Goal: Task Accomplishment & Management: Use online tool/utility

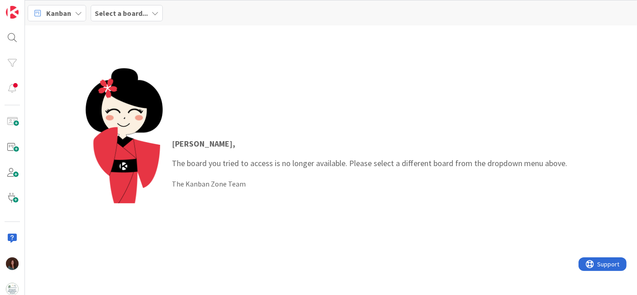
drag, startPoint x: 113, startPoint y: 12, endPoint x: 111, endPoint y: 20, distance: 8.4
click at [113, 12] on b "Select a board..." at bounding box center [121, 13] width 53 height 9
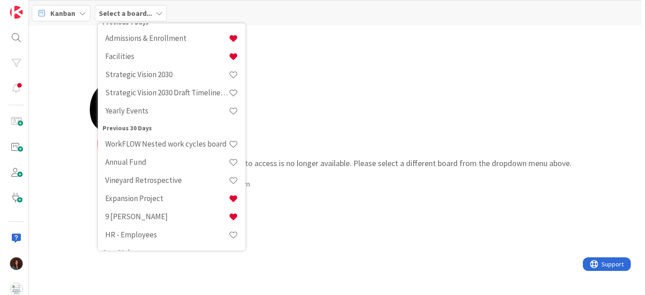
scroll to position [101, 0]
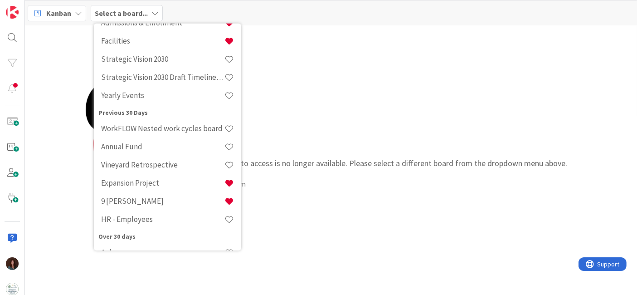
click at [168, 217] on h4 "HR - Employees" at bounding box center [162, 219] width 123 height 9
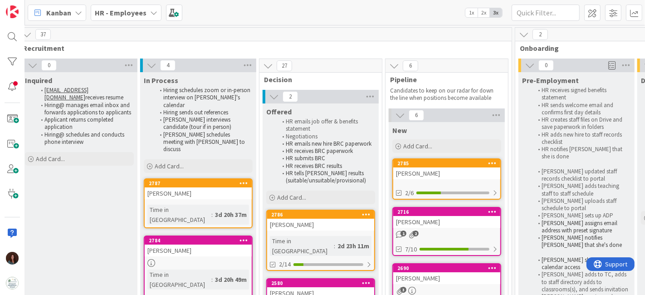
scroll to position [0, 259]
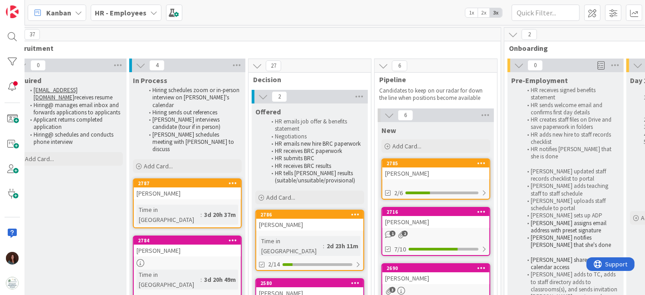
click at [347, 214] on div at bounding box center [355, 214] width 16 height 6
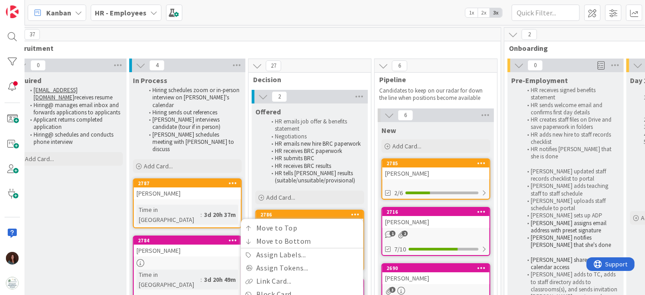
click at [300, 216] on div "2786" at bounding box center [311, 214] width 103 height 6
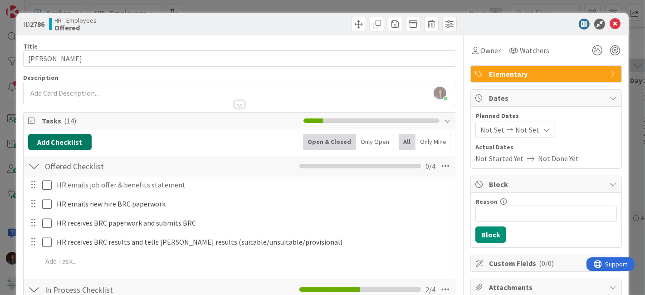
click at [47, 142] on button "Add Checklist" at bounding box center [60, 142] width 64 height 16
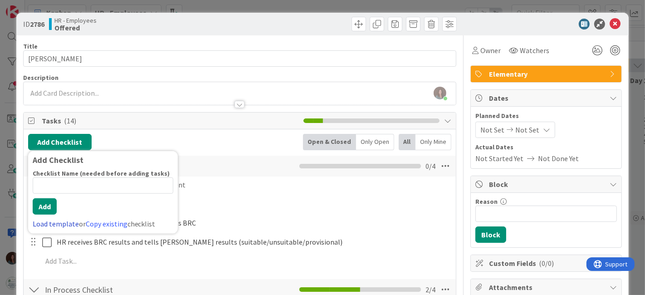
click at [64, 223] on link "Load template" at bounding box center [56, 223] width 46 height 9
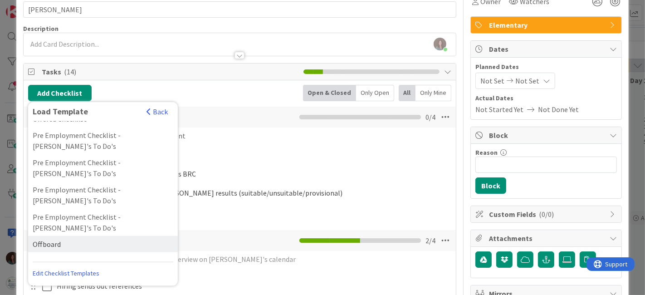
scroll to position [50, 0]
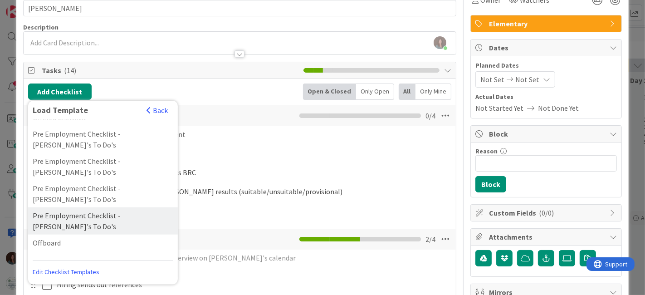
click at [102, 207] on div "Pre Employment Checklist - Rhiannon's To Do's" at bounding box center [103, 220] width 150 height 27
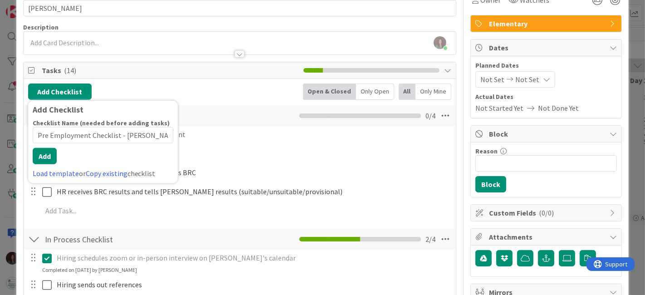
scroll to position [0, 11]
click at [49, 162] on button "Add" at bounding box center [45, 156] width 24 height 16
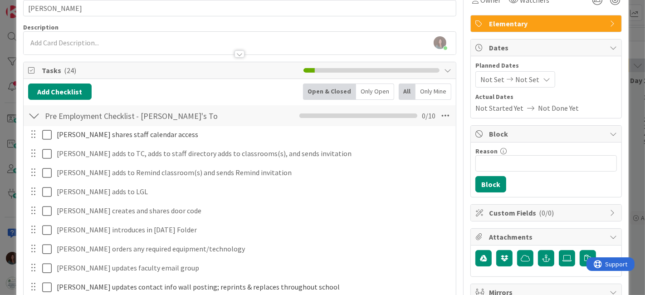
scroll to position [226, 0]
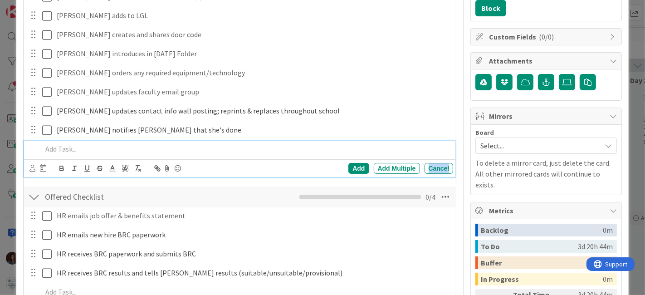
click at [433, 167] on div "Cancel" at bounding box center [439, 168] width 29 height 11
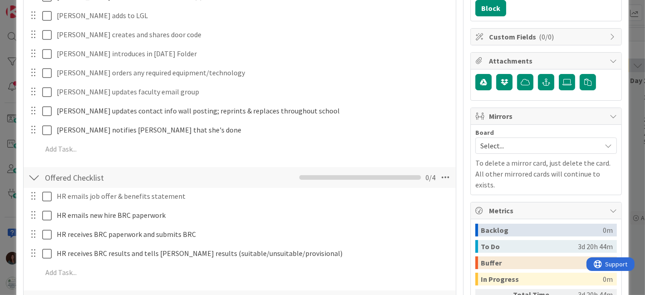
scroll to position [126, 0]
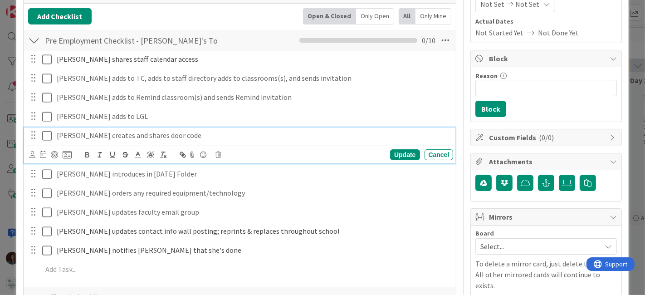
click at [46, 138] on icon at bounding box center [47, 135] width 10 height 11
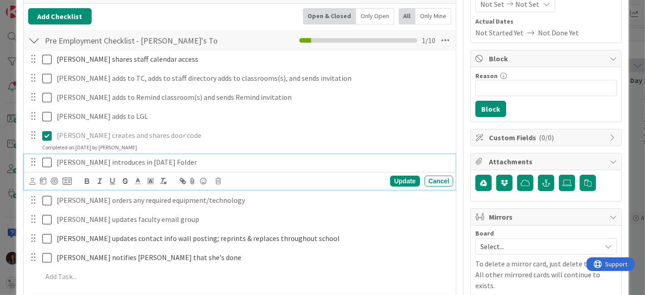
click at [202, 162] on p "Rhiannon introduces in next Friday Folder" at bounding box center [253, 162] width 393 height 10
click at [87, 160] on p "Rhiannon introduces in next Friday Folder" at bounding box center [253, 162] width 393 height 10
drag, startPoint x: 135, startPoint y: 160, endPoint x: 132, endPoint y: 171, distance: 11.3
click at [135, 161] on p "Rhiannon adds introduces in next Friday Folder" at bounding box center [253, 162] width 393 height 10
click at [390, 182] on div "Update" at bounding box center [404, 181] width 29 height 11
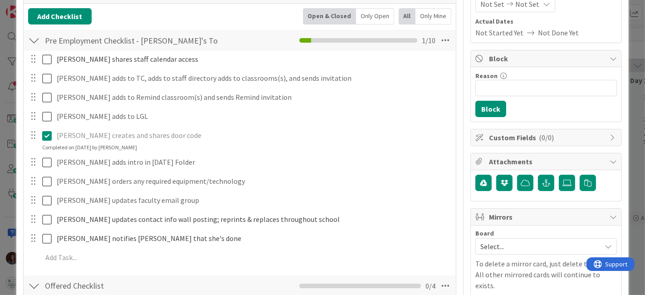
scroll to position [0, 0]
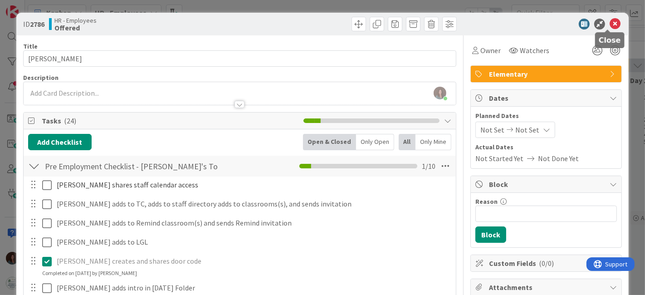
click at [610, 23] on icon at bounding box center [615, 24] width 11 height 11
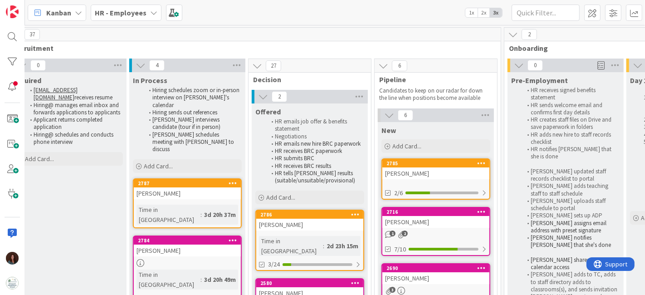
click at [118, 11] on b "HR - Employees" at bounding box center [121, 12] width 52 height 9
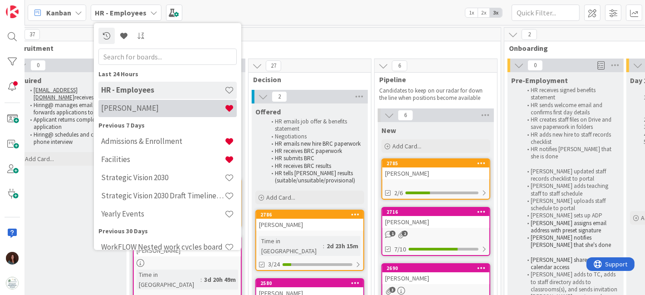
click at [149, 109] on h4 "[PERSON_NAME]" at bounding box center [162, 107] width 123 height 9
